Goal: Navigation & Orientation: Find specific page/section

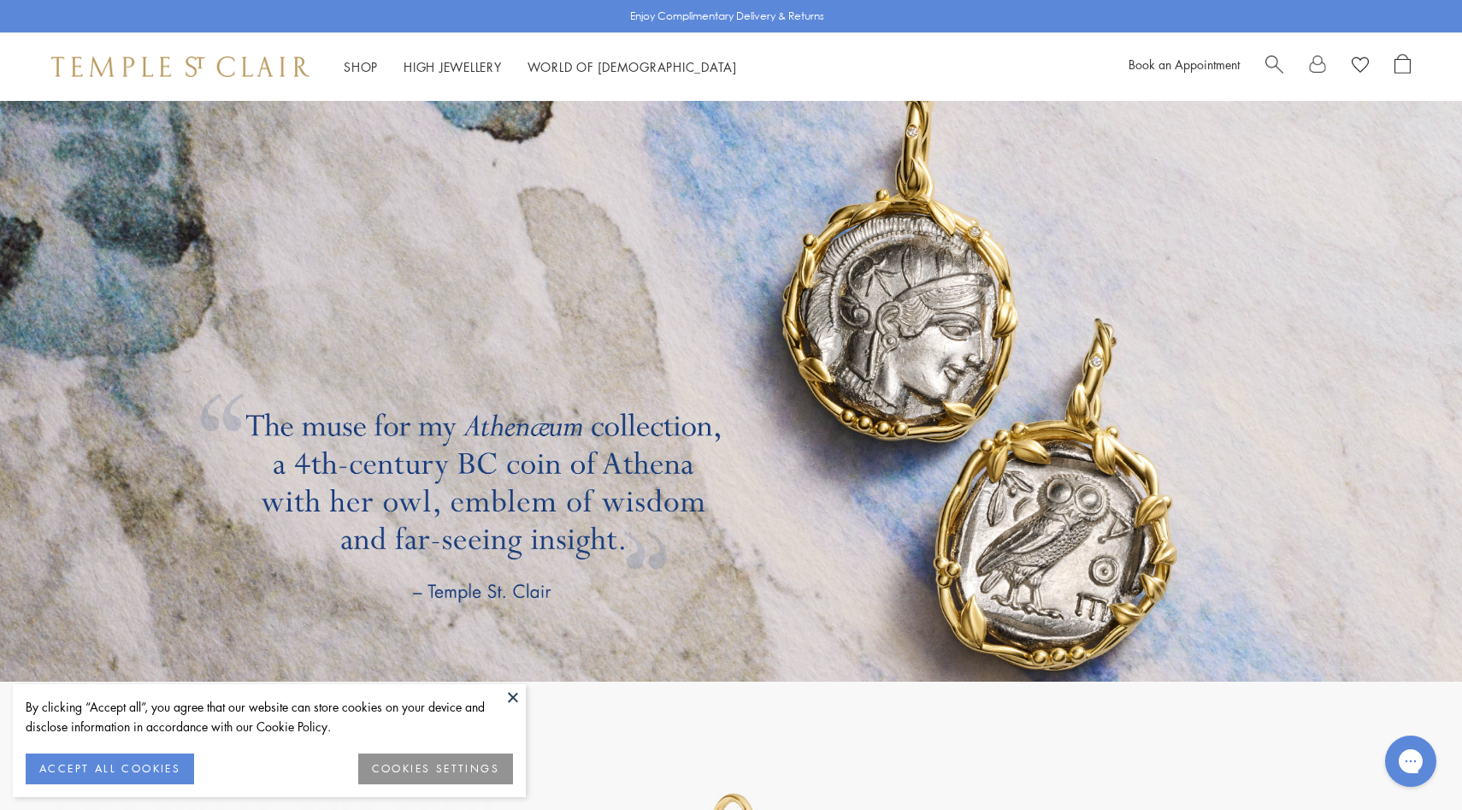
scroll to position [3100, 0]
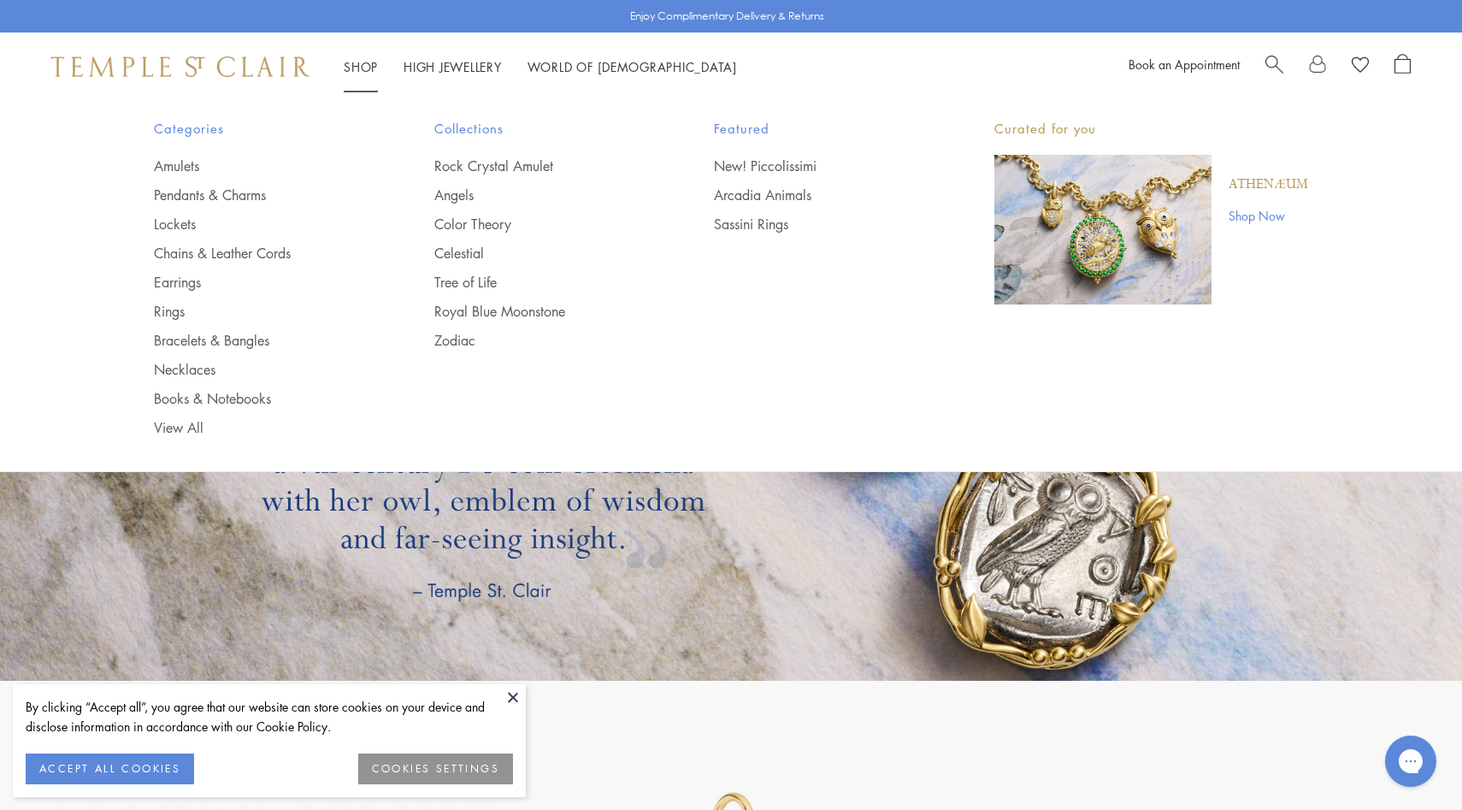
click at [1257, 216] on link "Shop Now" at bounding box center [1269, 215] width 80 height 19
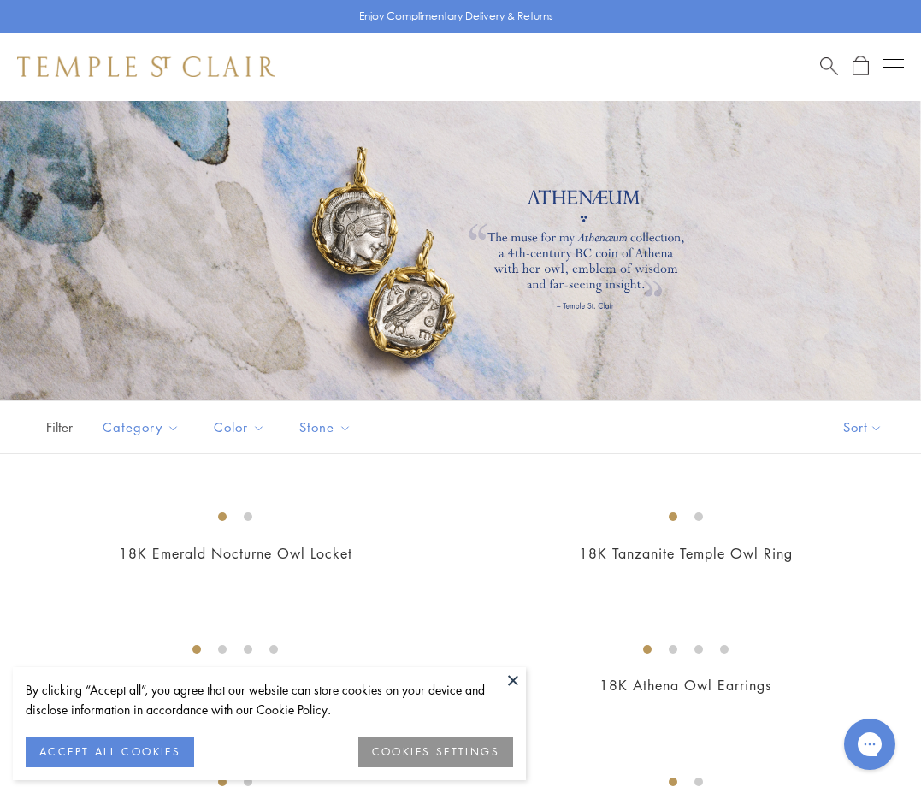
click at [185, 78] on div "Shop Shop Categories Amulets Pendants & Charms Lockets Chains & Leather Cords E…" at bounding box center [460, 66] width 921 height 68
click at [180, 63] on img at bounding box center [146, 66] width 258 height 21
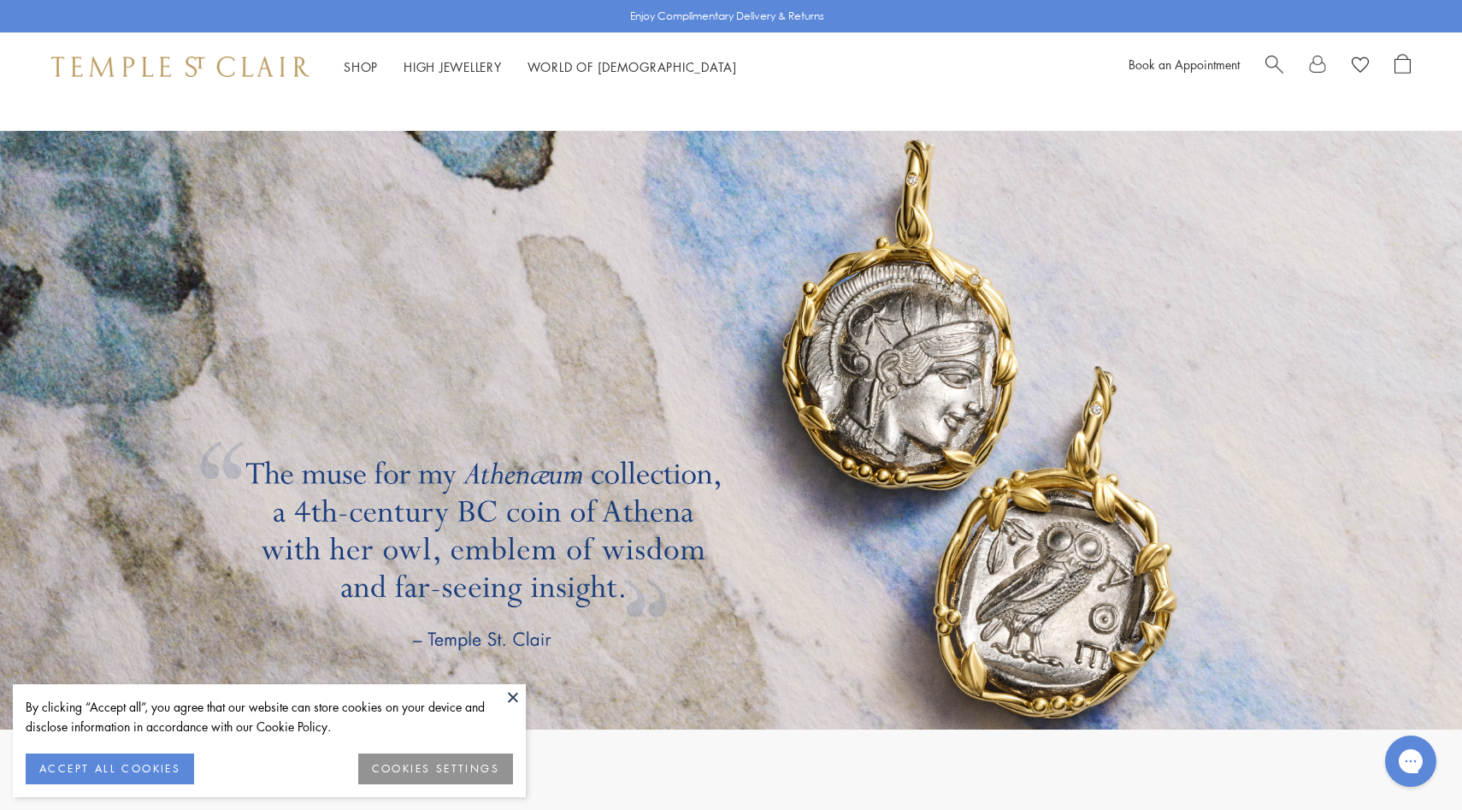
scroll to position [3044, 0]
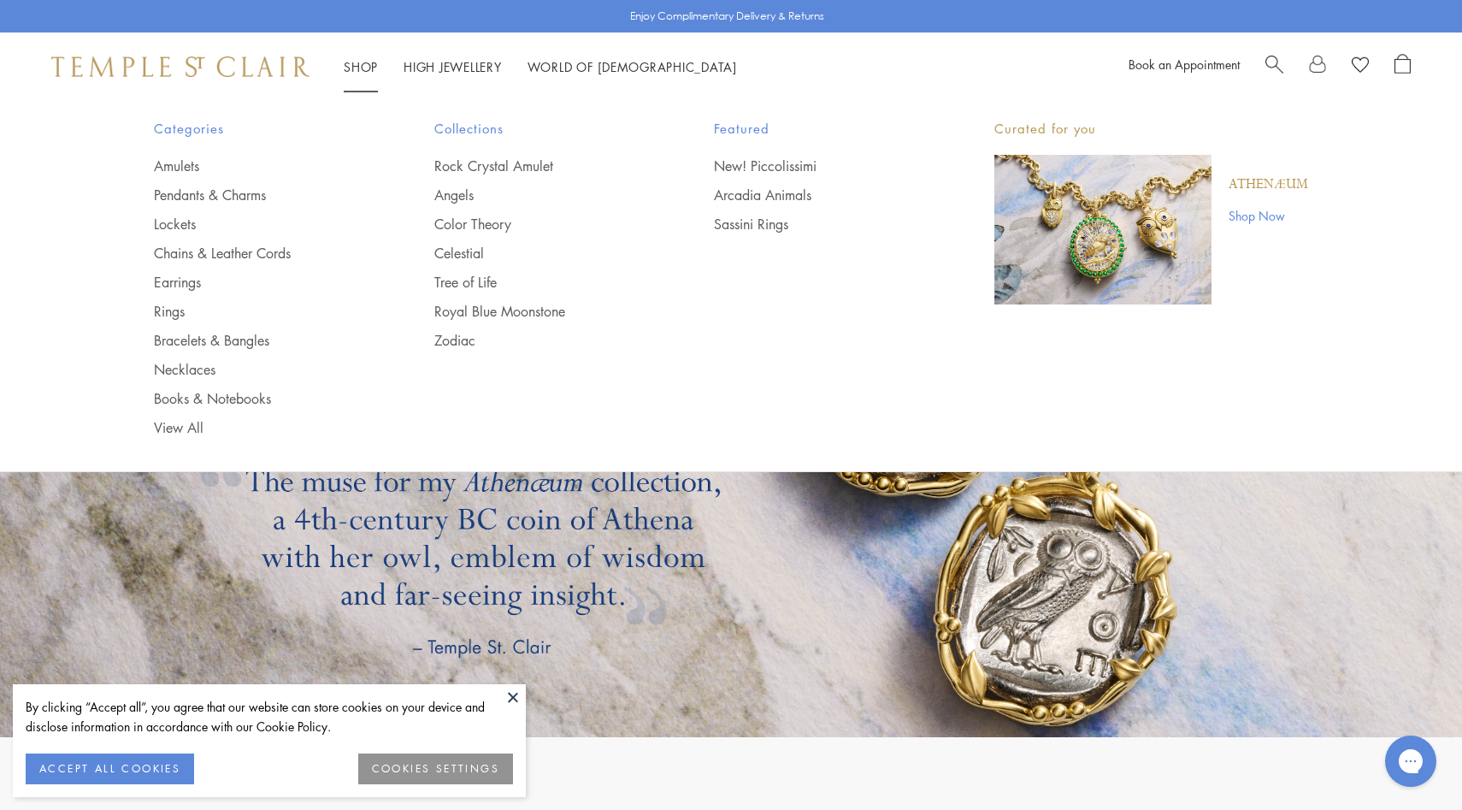
click at [1234, 213] on link "Shop Now" at bounding box center [1269, 215] width 80 height 19
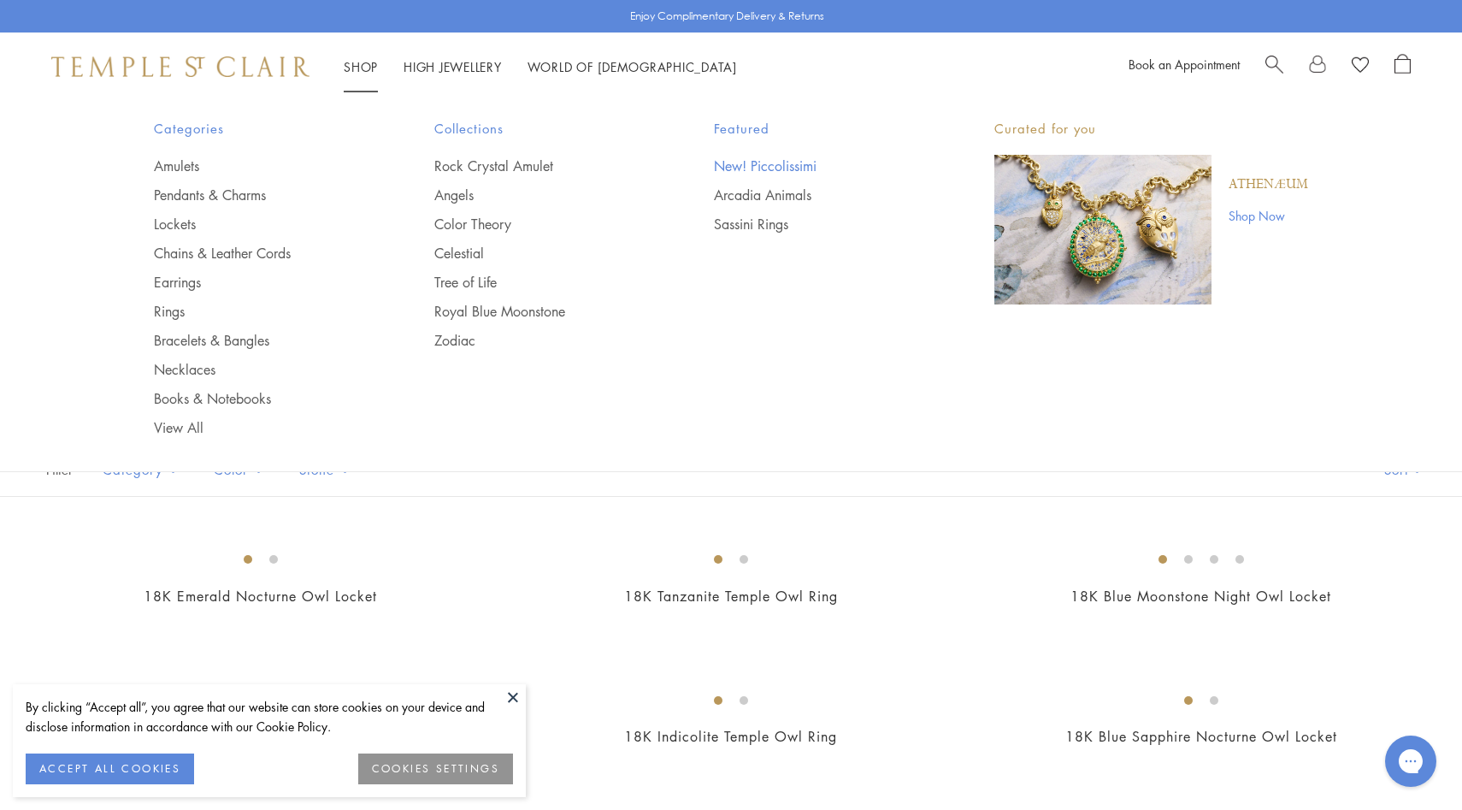
click at [758, 158] on link "New! Piccolissimi" at bounding box center [820, 165] width 212 height 19
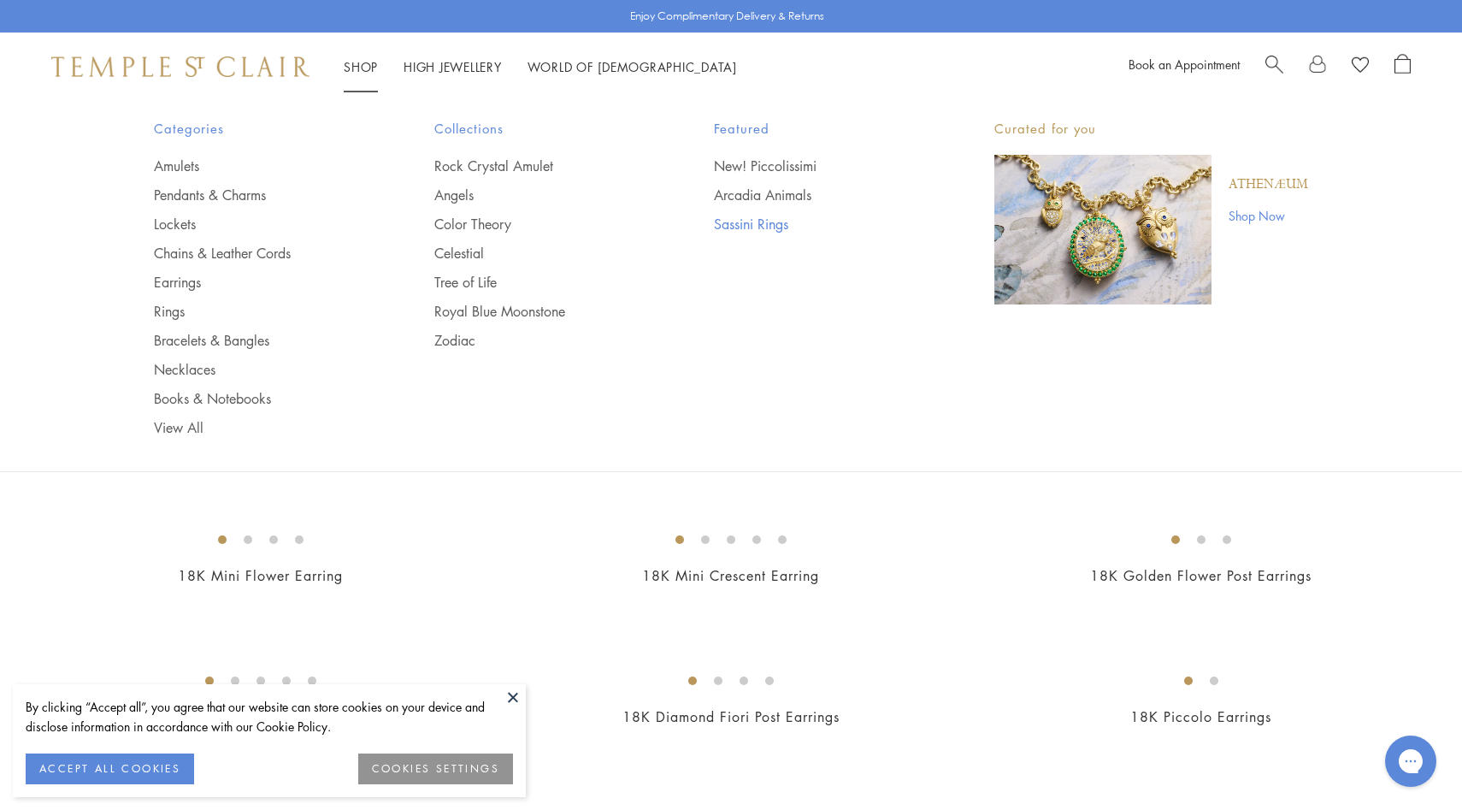
click at [757, 226] on link "Sassini Rings" at bounding box center [820, 224] width 212 height 19
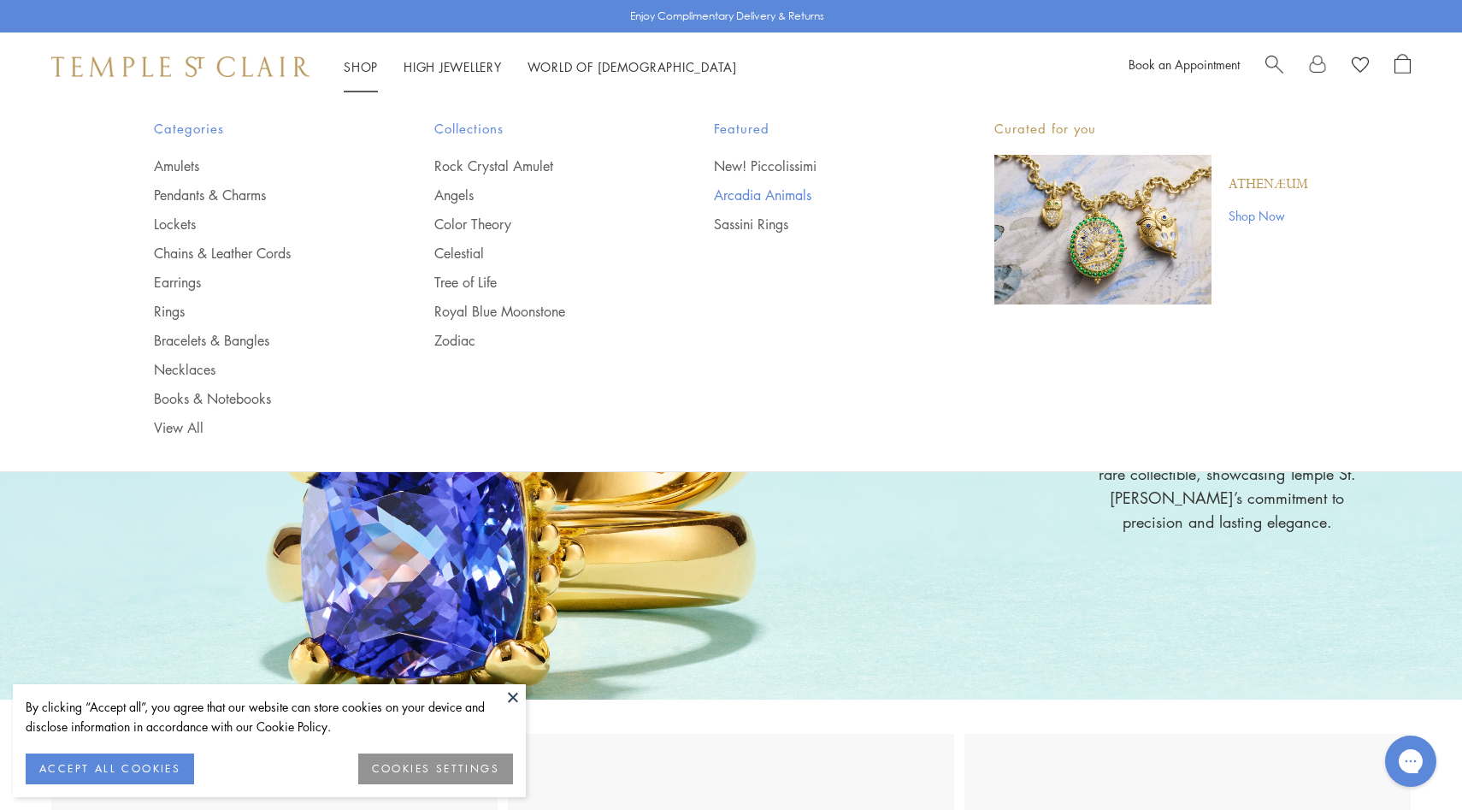
click at [747, 186] on link "Arcadia Animals" at bounding box center [820, 195] width 212 height 19
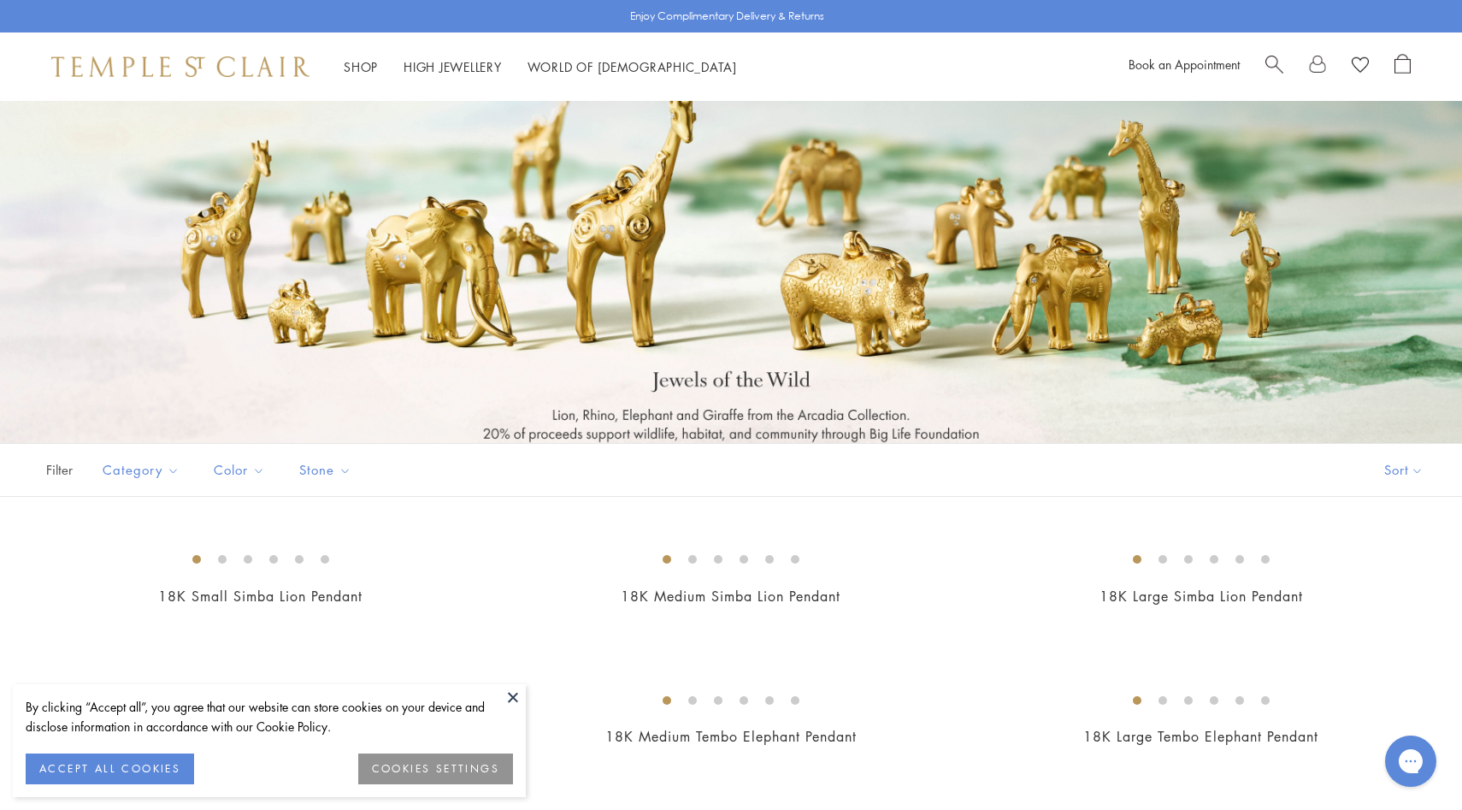
click at [233, 56] on img at bounding box center [180, 66] width 258 height 21
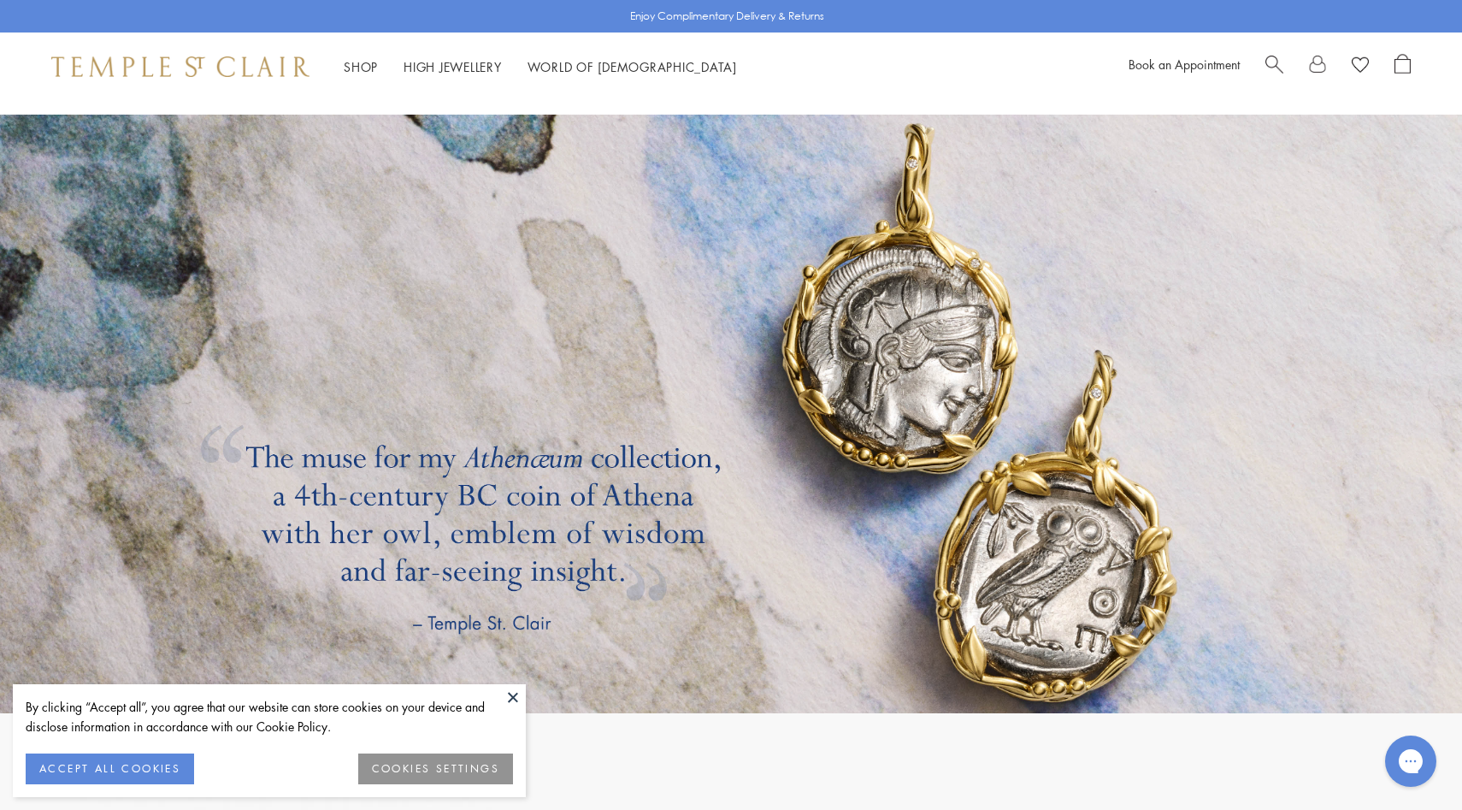
scroll to position [3066, 0]
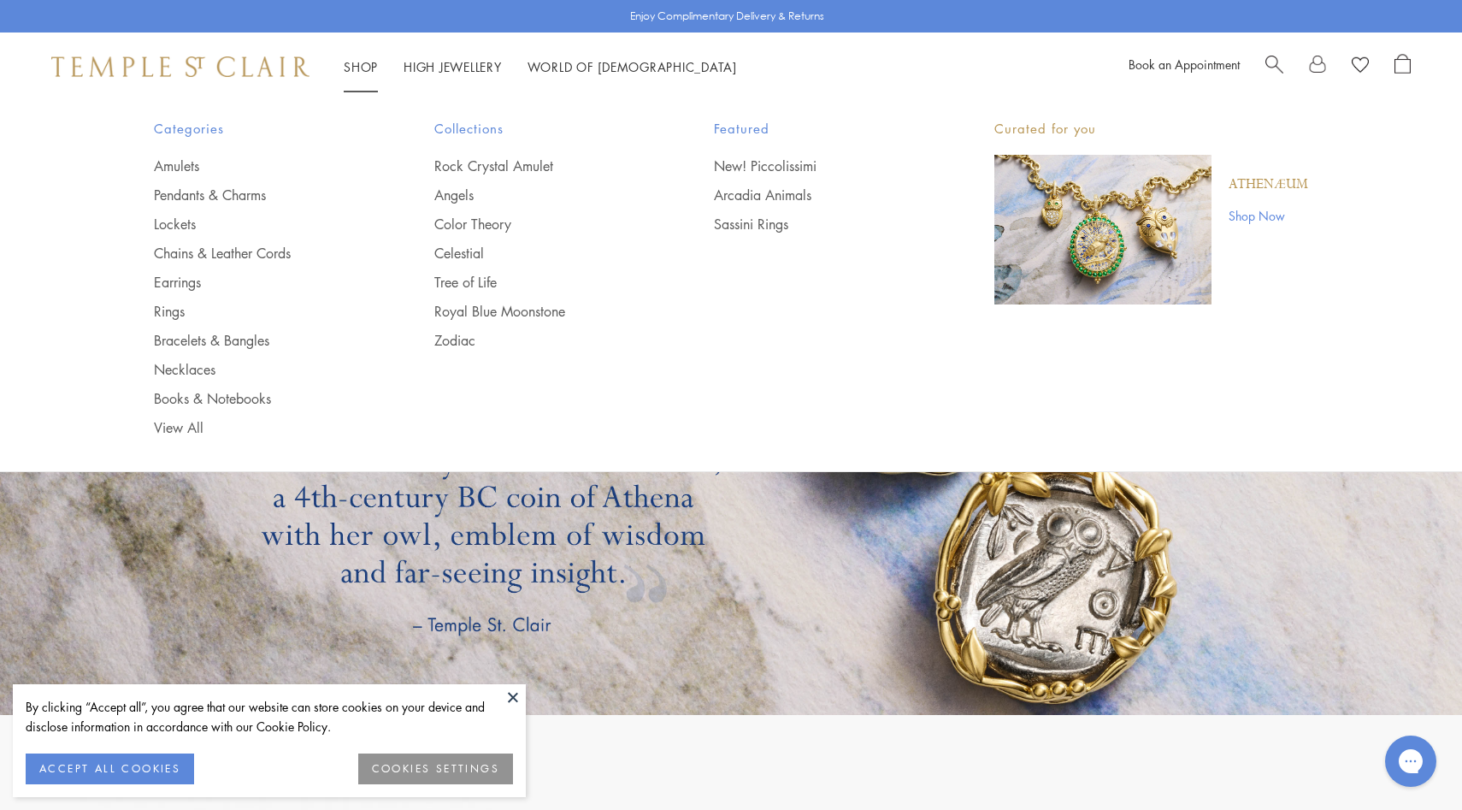
click at [1247, 217] on link "Shop Now" at bounding box center [1269, 215] width 80 height 19
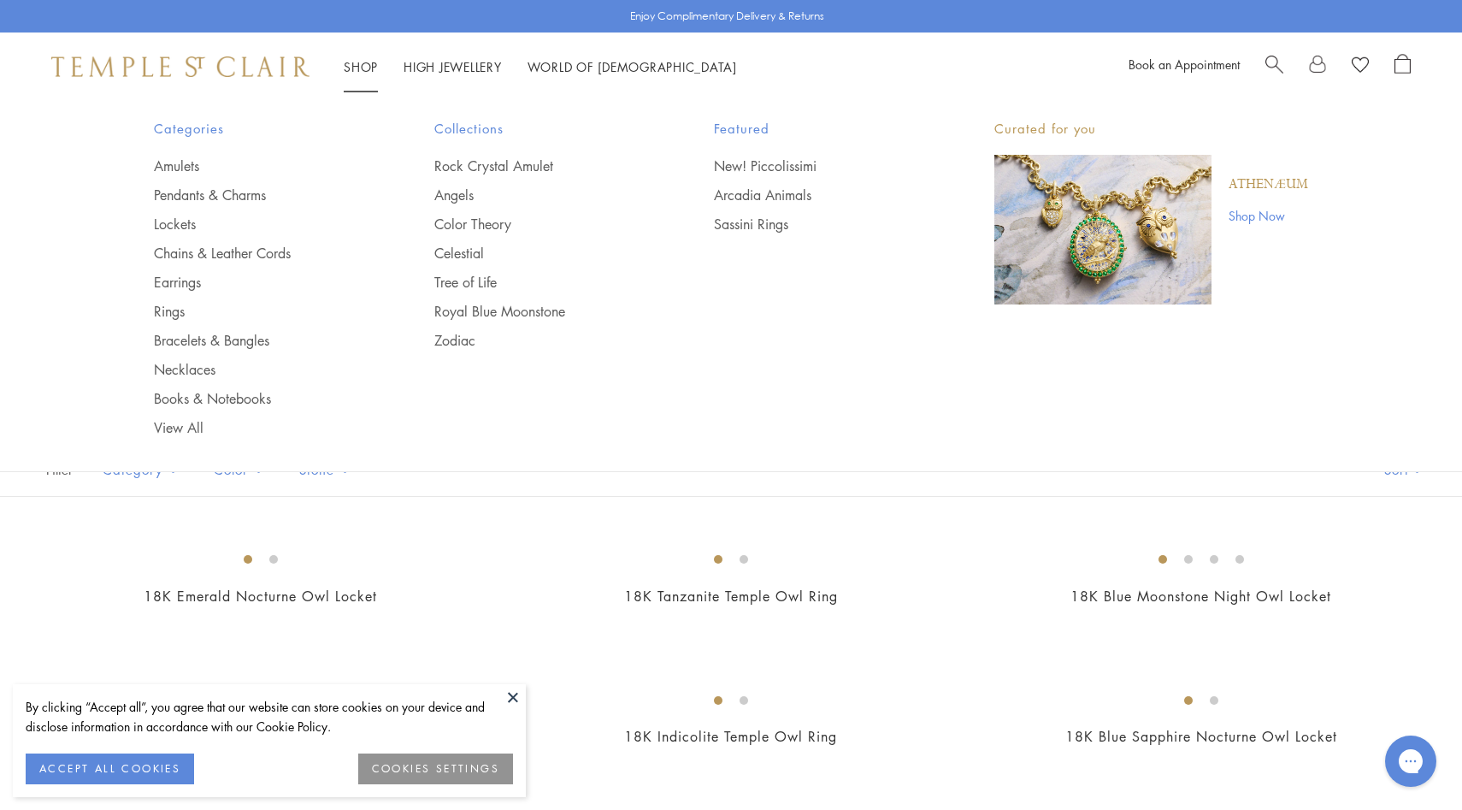
click at [1142, 229] on img "Main navigation" at bounding box center [1102, 230] width 217 height 150
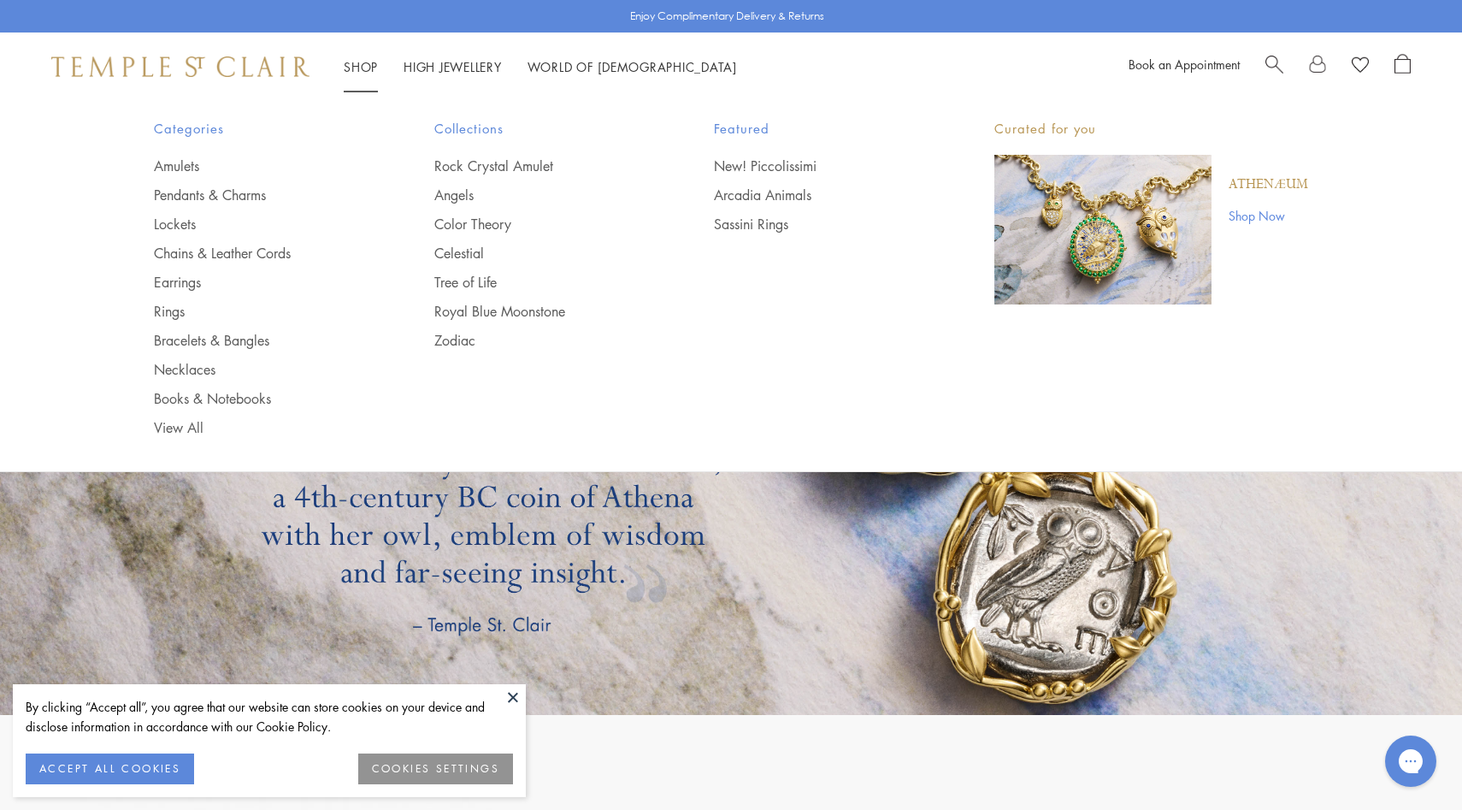
click at [369, 62] on link "Shop Shop" at bounding box center [361, 66] width 34 height 17
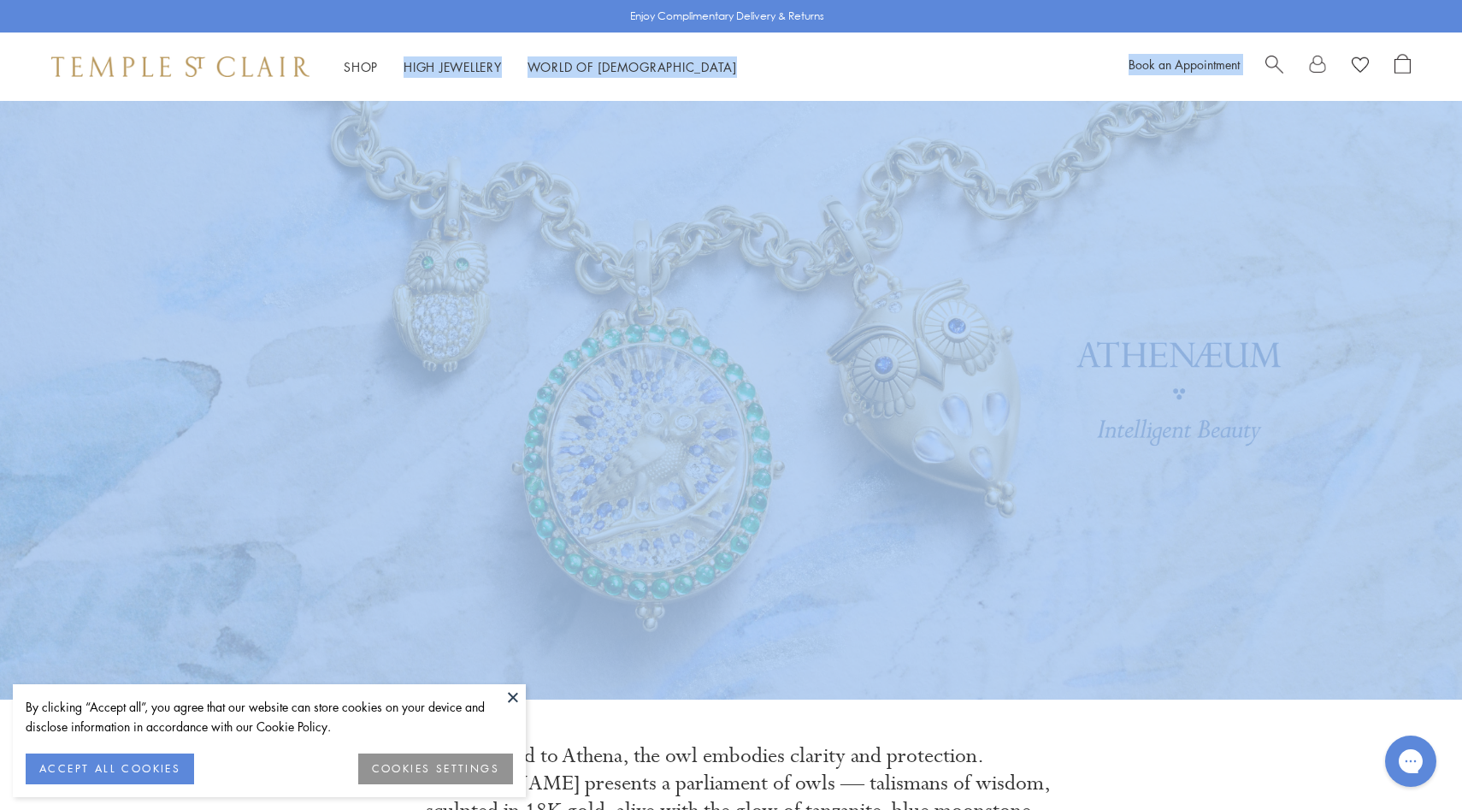
drag, startPoint x: 1324, startPoint y: 180, endPoint x: 1206, endPoint y: 172, distance: 117.5
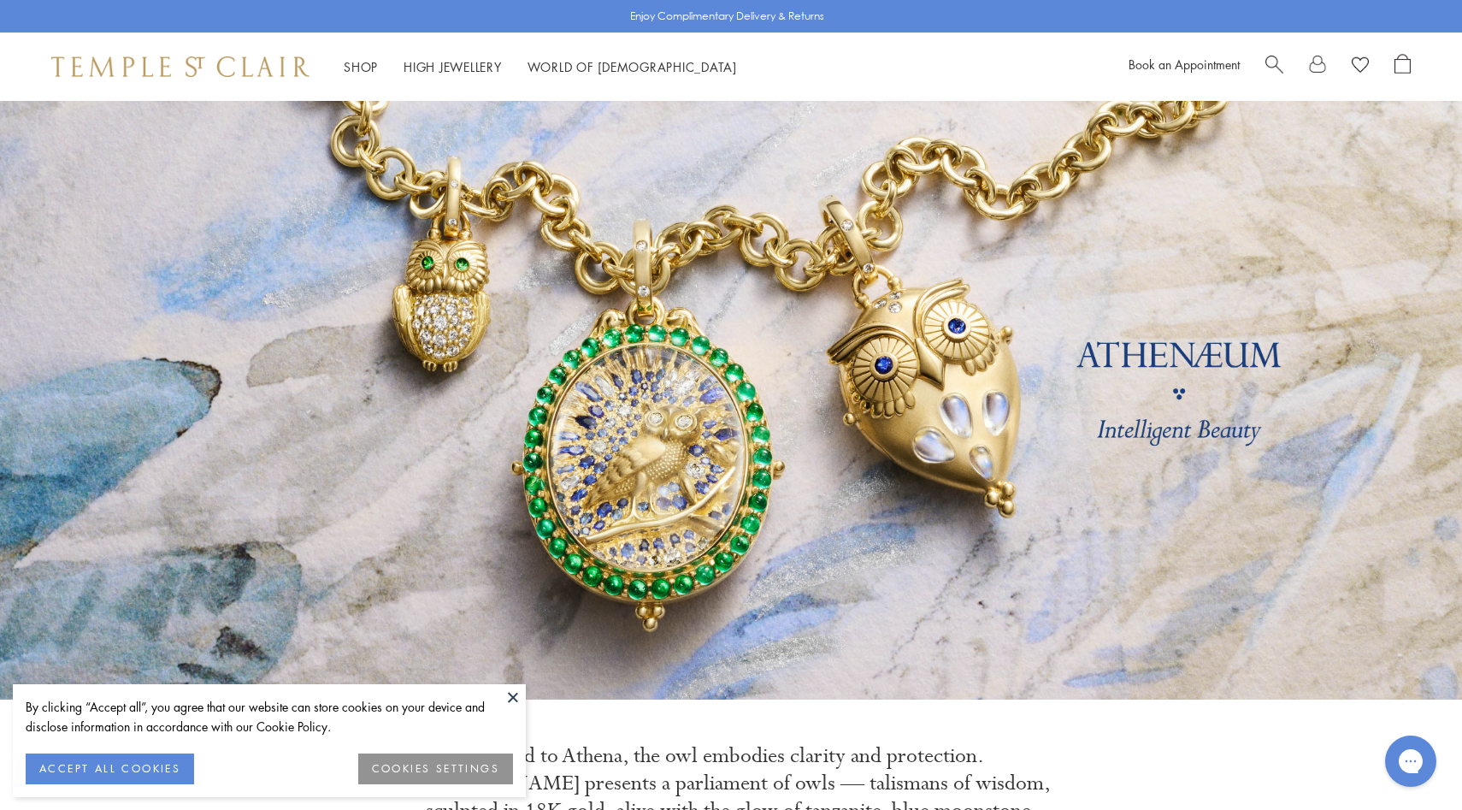
click at [885, 9] on div "Enjoy Complimentary Delivery & Returns" at bounding box center [731, 16] width 1462 height 32
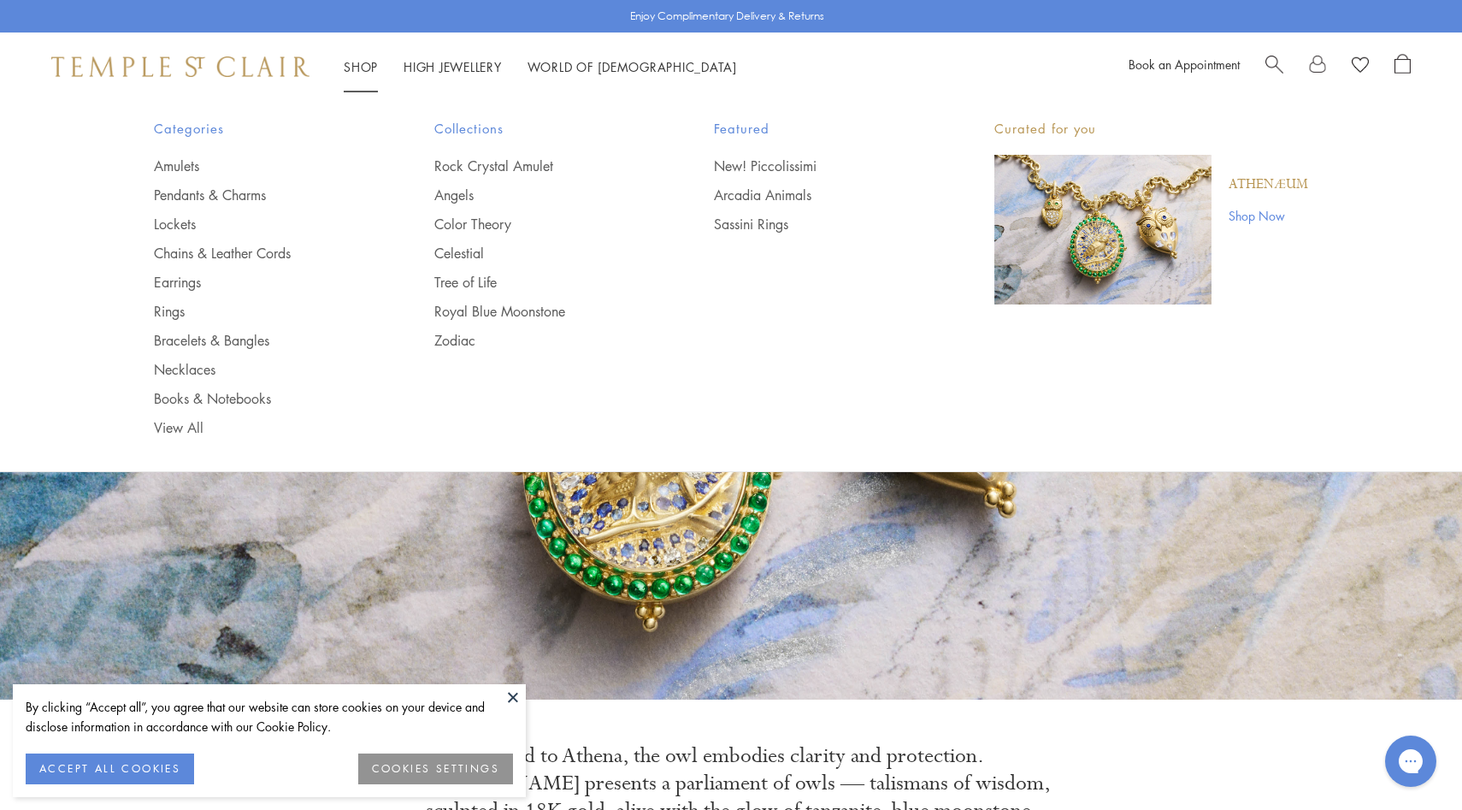
click at [352, 62] on link "Shop Shop" at bounding box center [361, 66] width 34 height 17
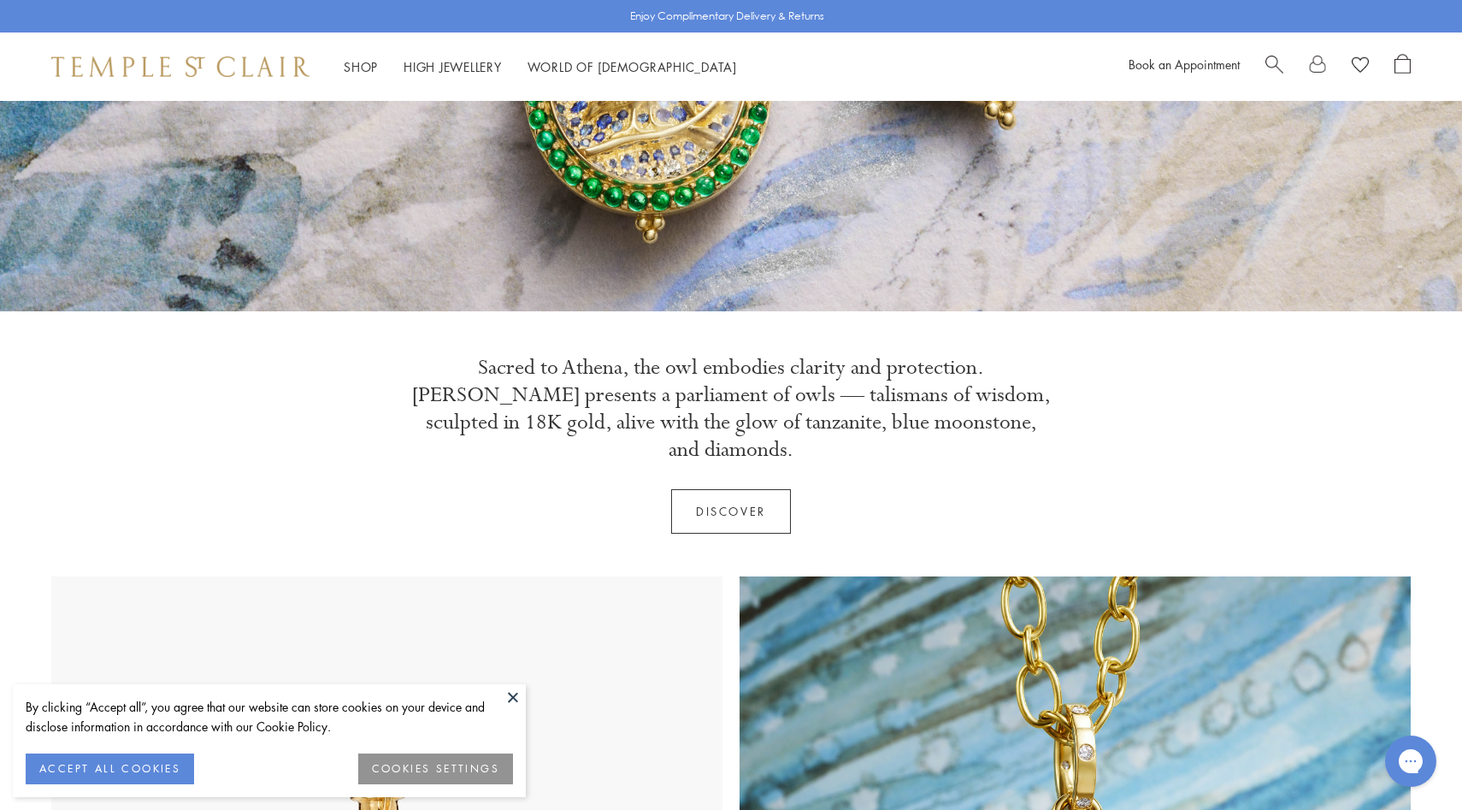
scroll to position [340, 0]
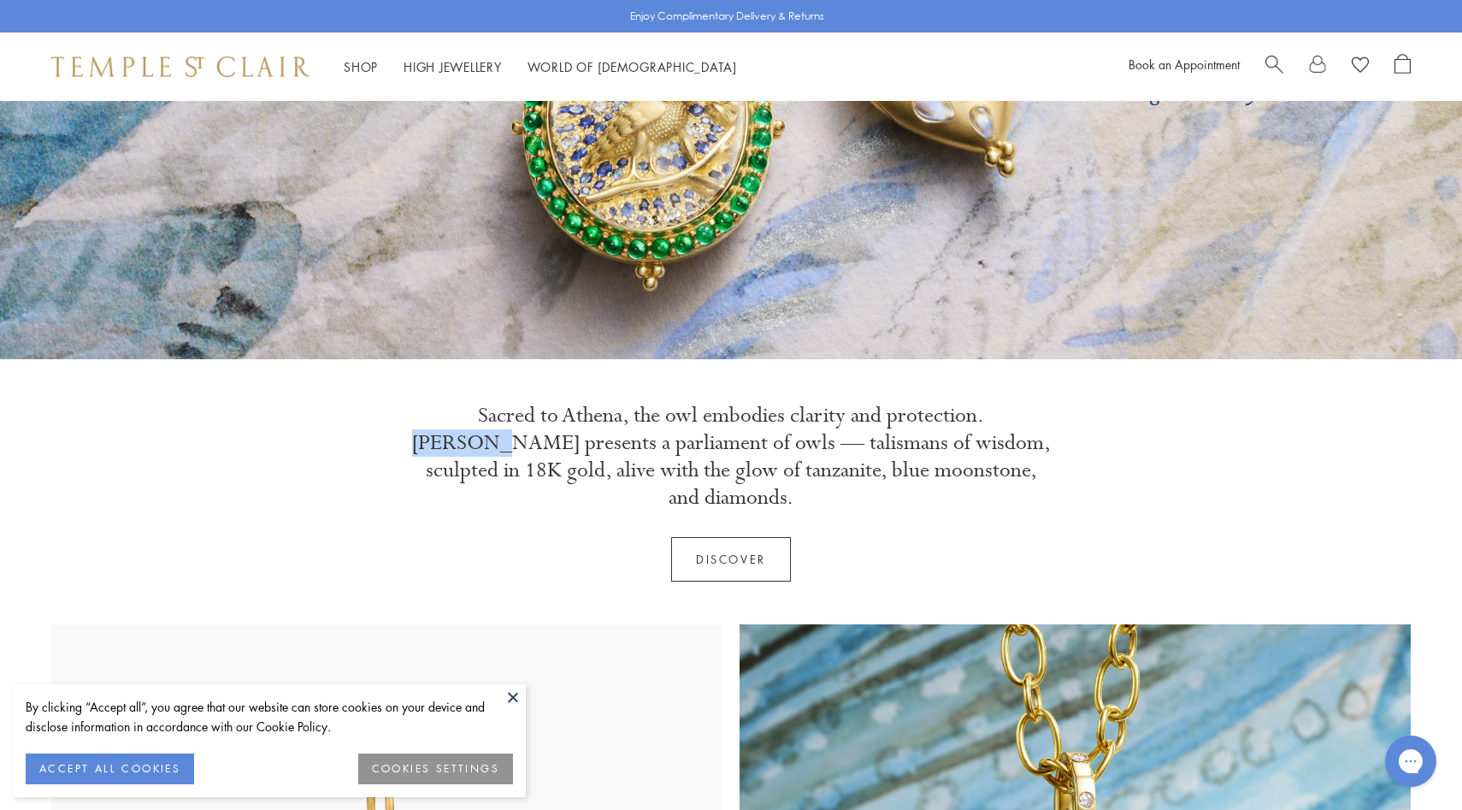
drag, startPoint x: 1035, startPoint y: 414, endPoint x: 945, endPoint y: 418, distance: 89.9
click at [945, 418] on p "Sacred to Athena, the owl embodies clarity and protection. Athenæum presents a …" at bounding box center [730, 456] width 641 height 109
copy p "Athenæum"
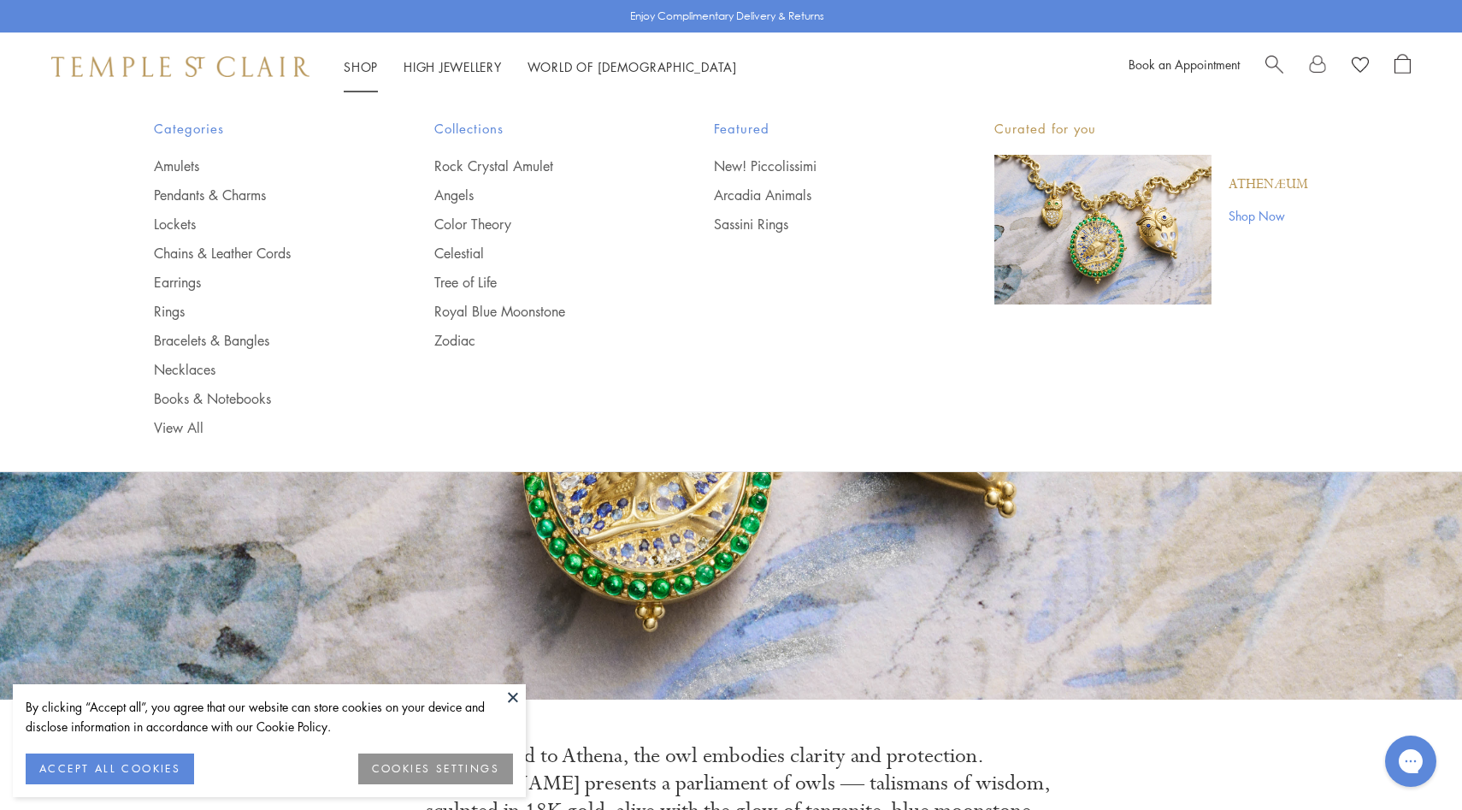
click at [1142, 236] on img "Main navigation" at bounding box center [1102, 230] width 217 height 150
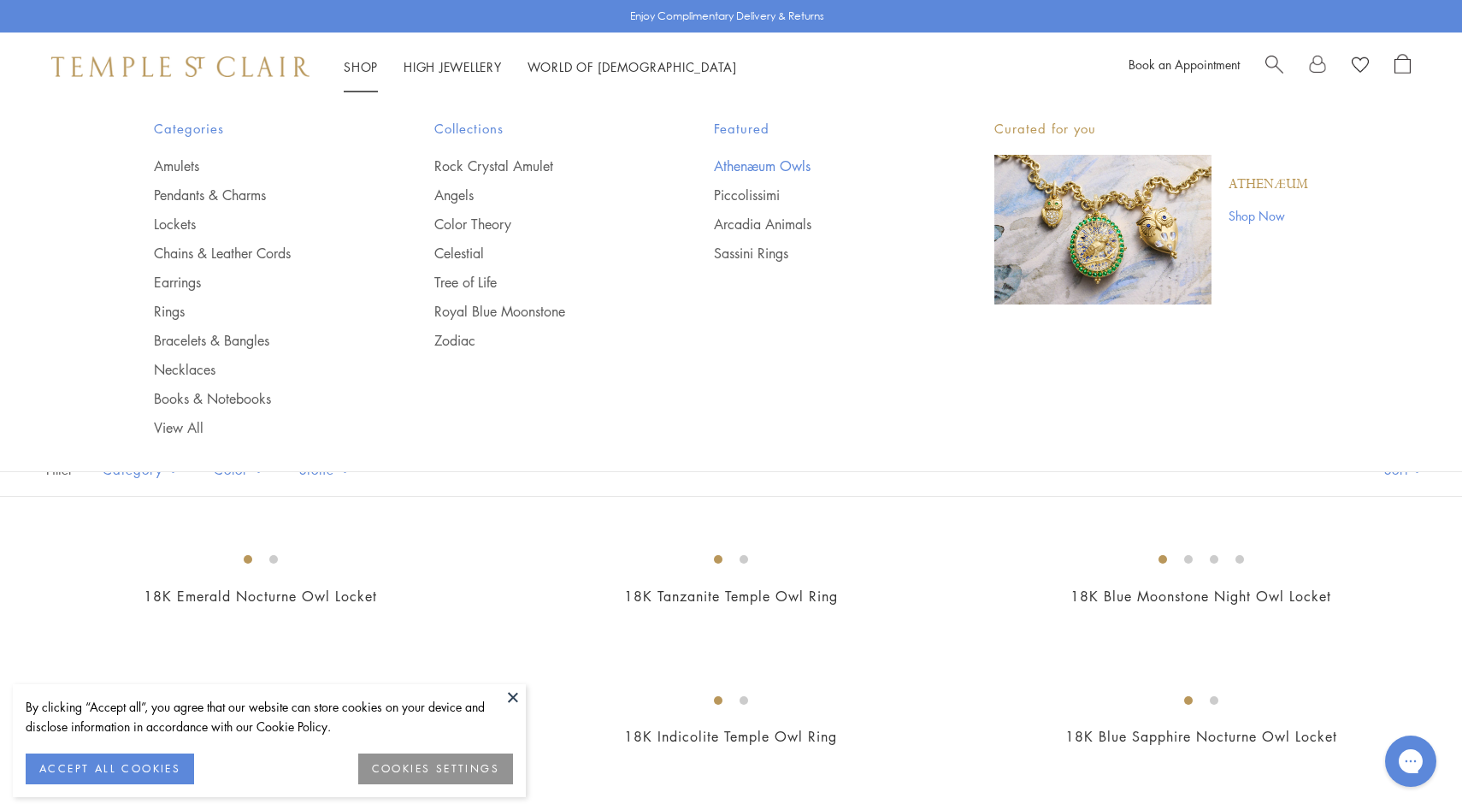
click at [741, 168] on link "Athenæum Owls" at bounding box center [820, 165] width 212 height 19
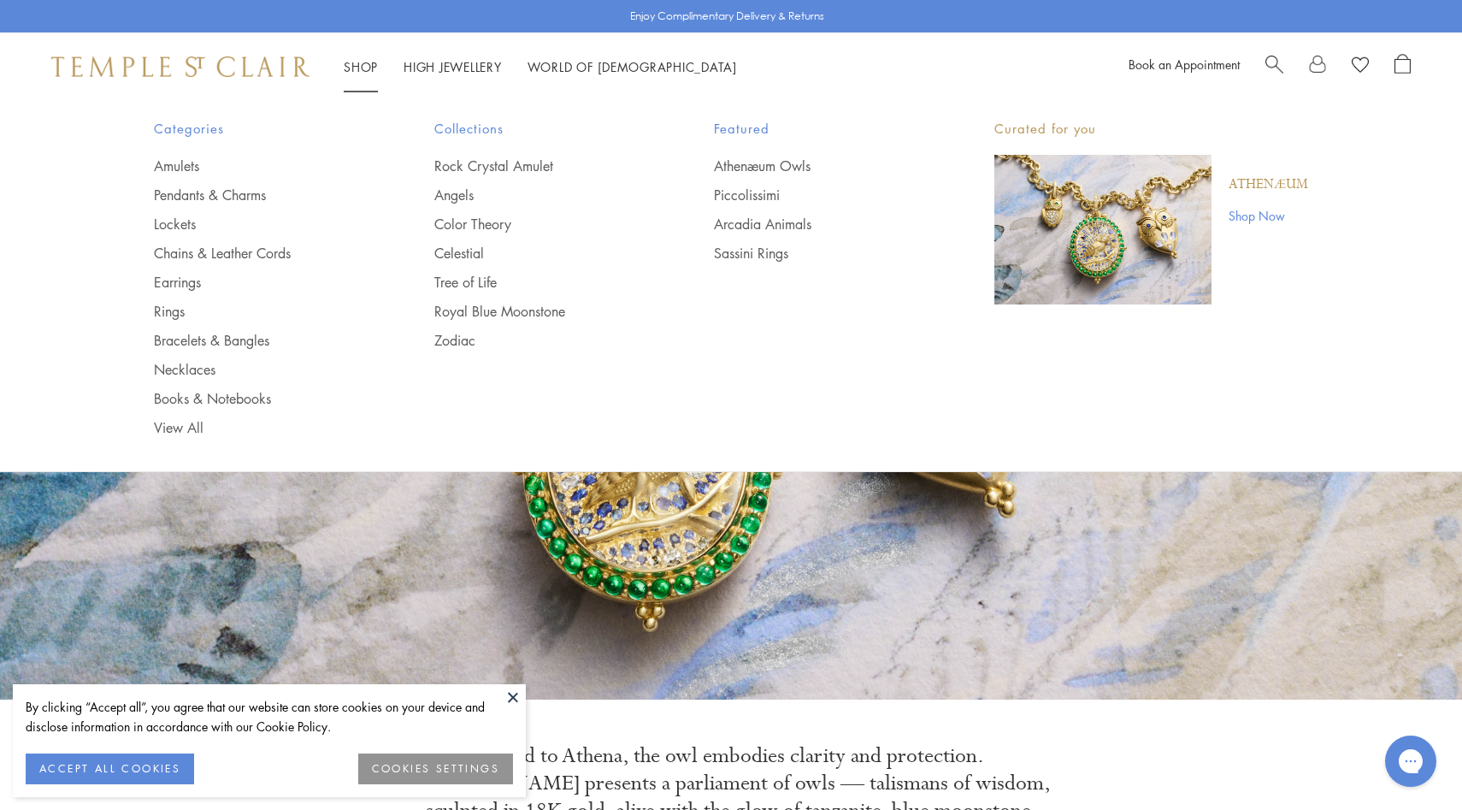
click at [1258, 221] on link "Shop Now" at bounding box center [1269, 215] width 80 height 19
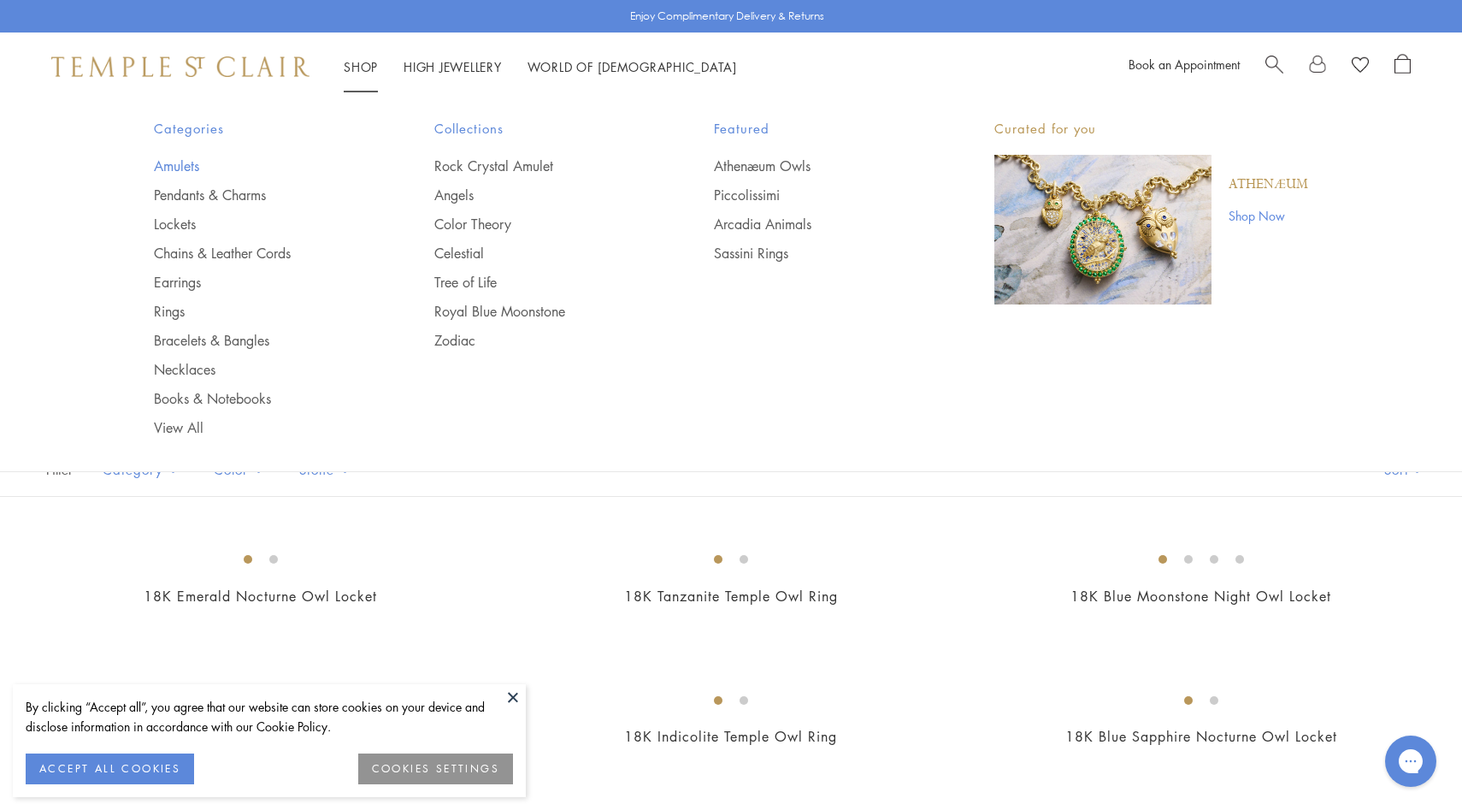
click at [191, 164] on link "Amulets" at bounding box center [260, 165] width 212 height 19
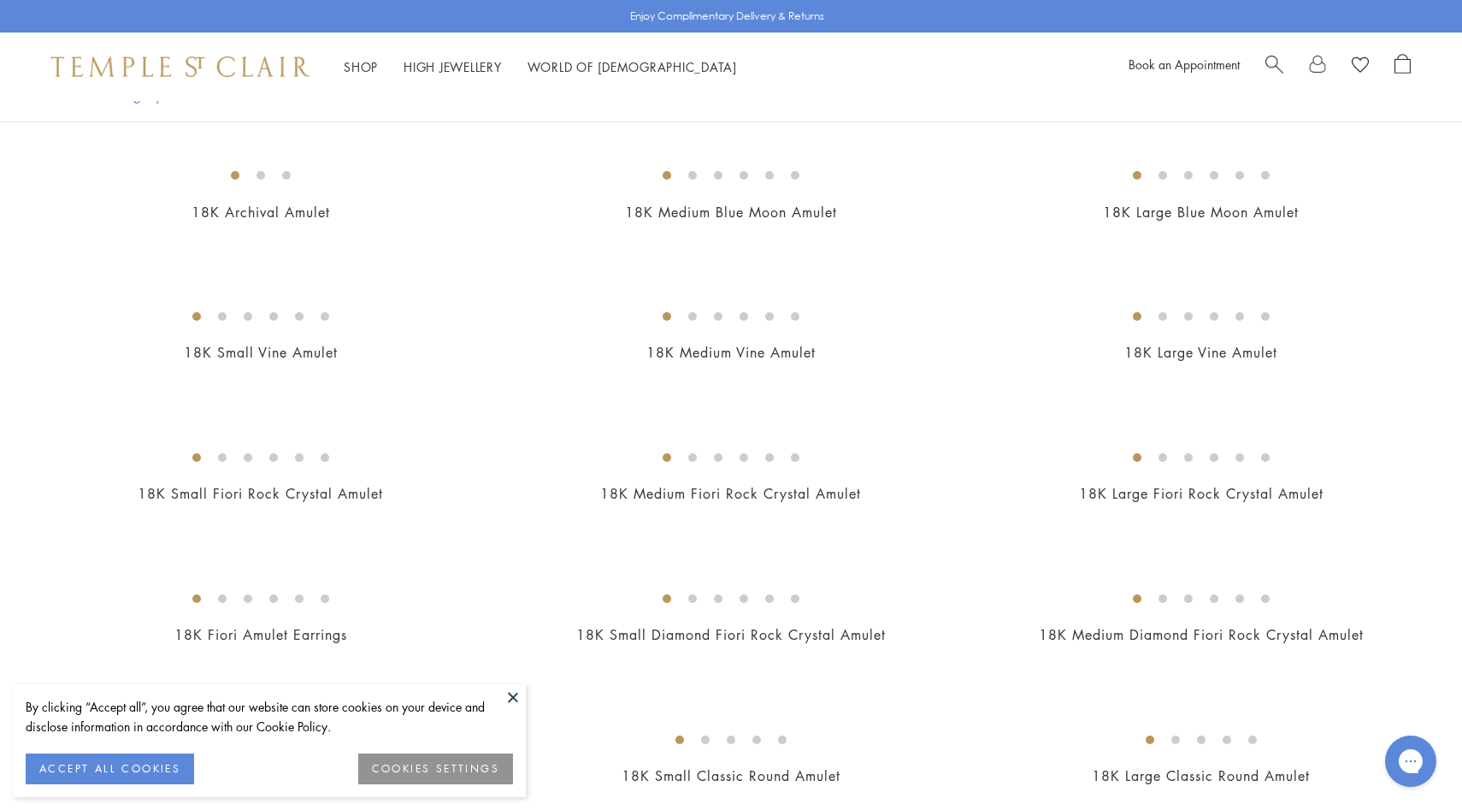
scroll to position [168, 0]
